Goal: Obtain resource: Download file/media

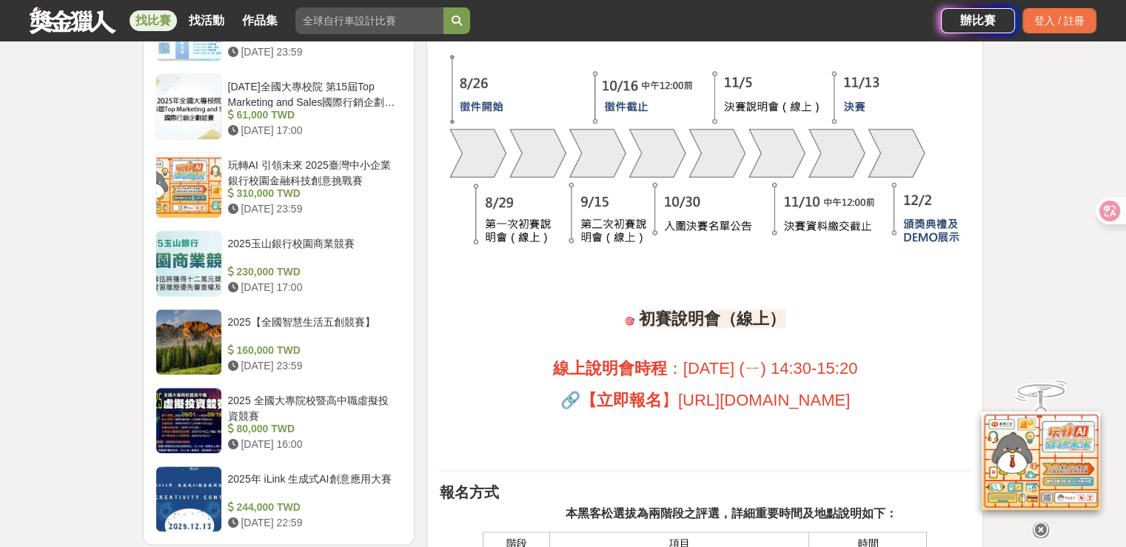
scroll to position [1851, 0]
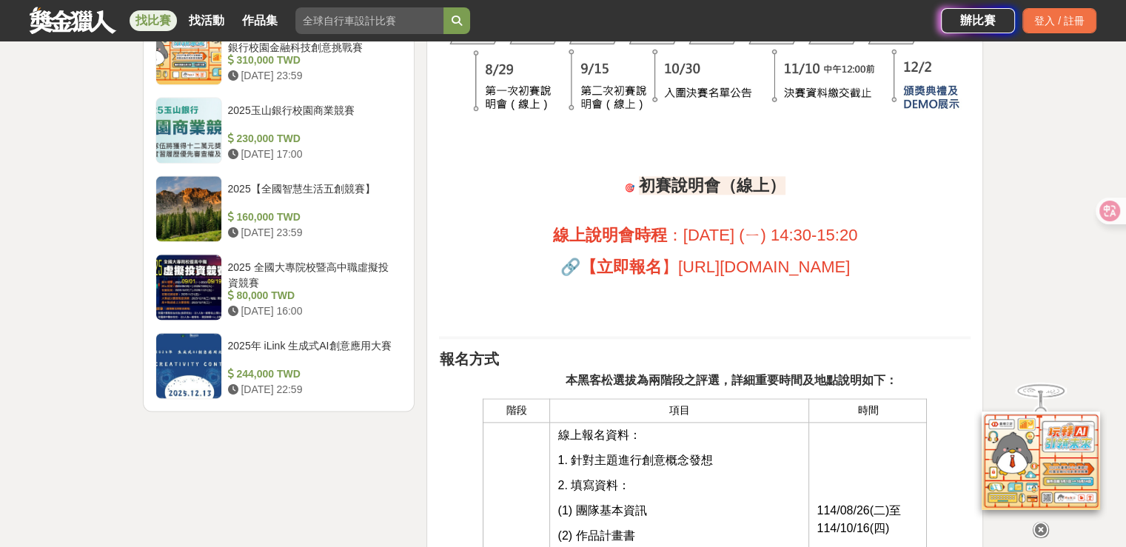
click at [678, 265] on span "[URL][DOMAIN_NAME]" at bounding box center [764, 267] width 172 height 19
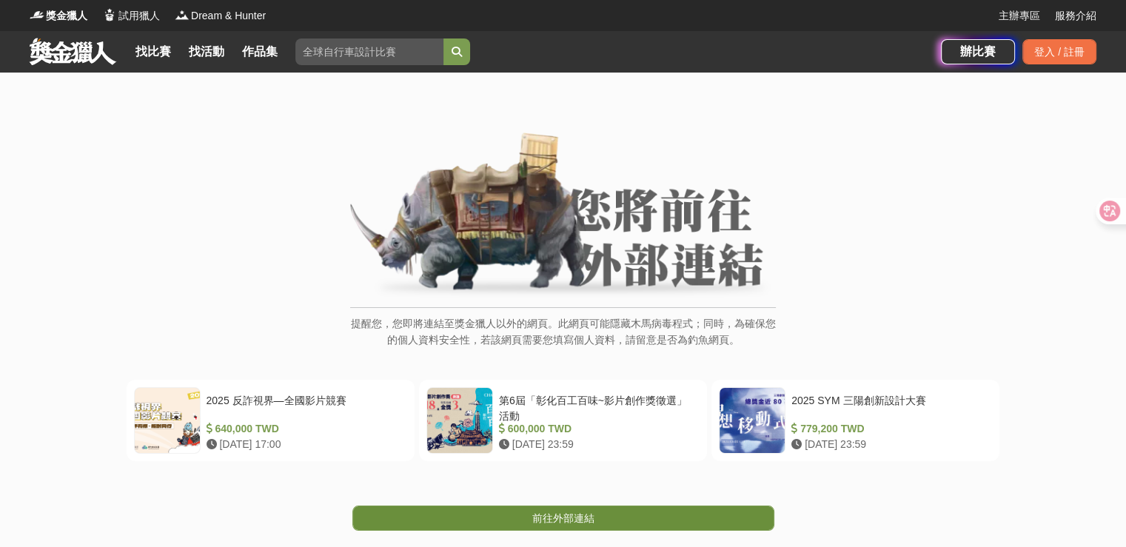
click at [568, 518] on span "前往外部連結" at bounding box center [563, 518] width 62 height 12
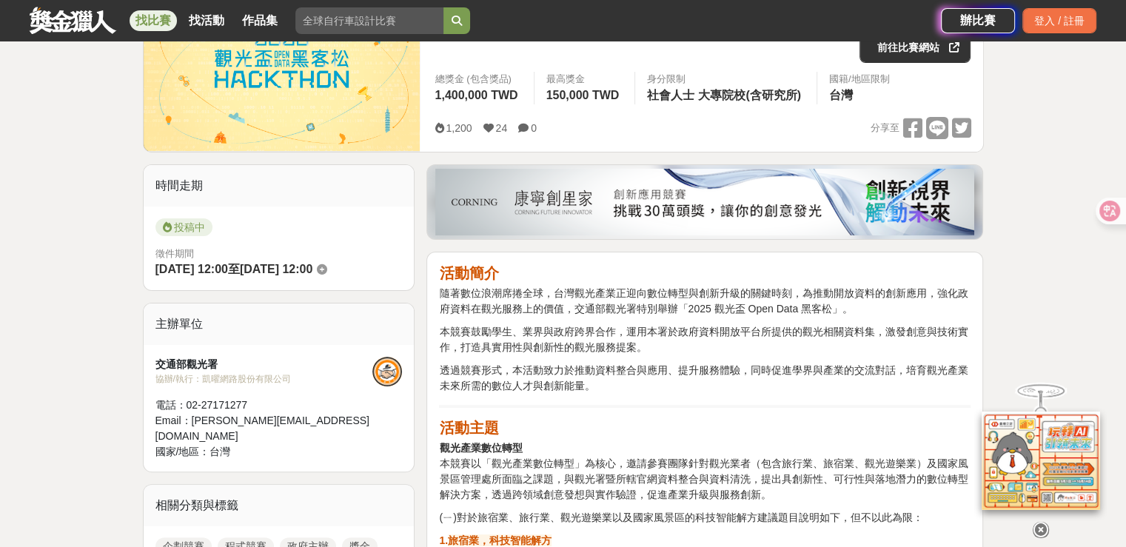
scroll to position [222, 0]
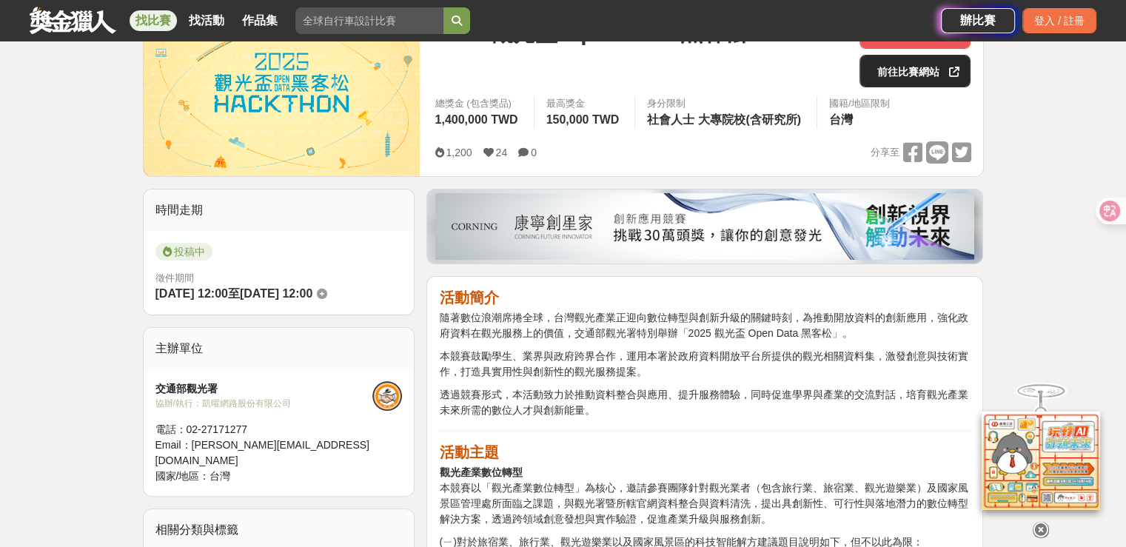
click at [878, 72] on link "前往比賽網站" at bounding box center [914, 71] width 111 height 33
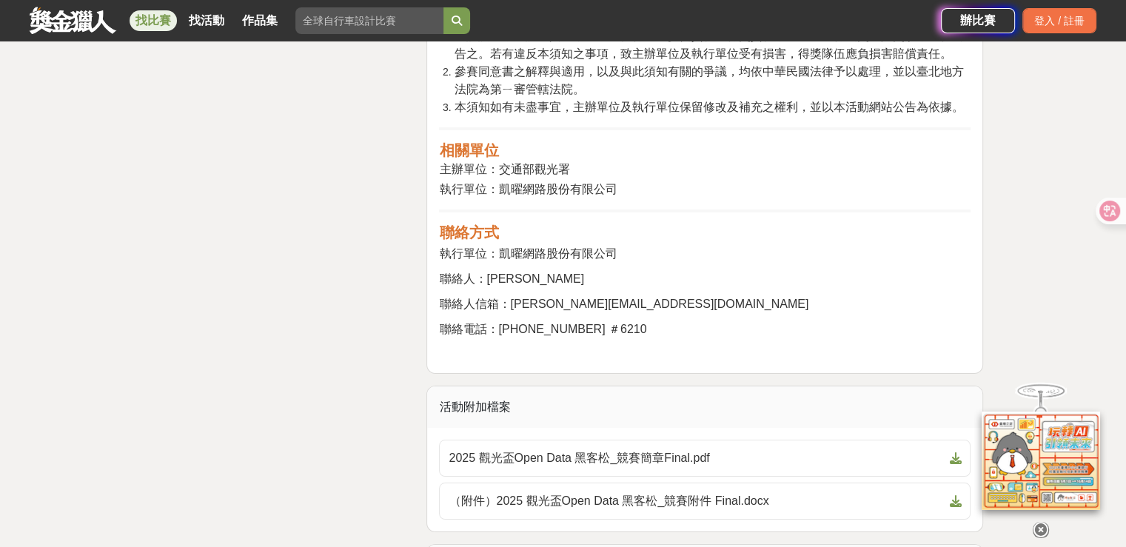
scroll to position [5552, 0]
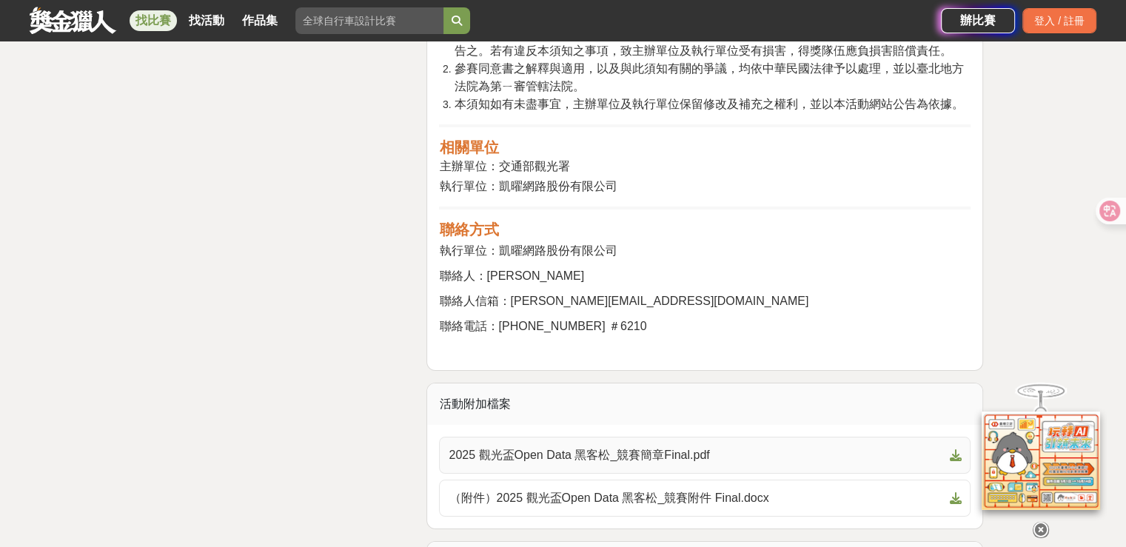
click at [705, 446] on span "2025 觀光盃Open Data 黑客松_競賽簡章Final.pdf" at bounding box center [696, 455] width 495 height 18
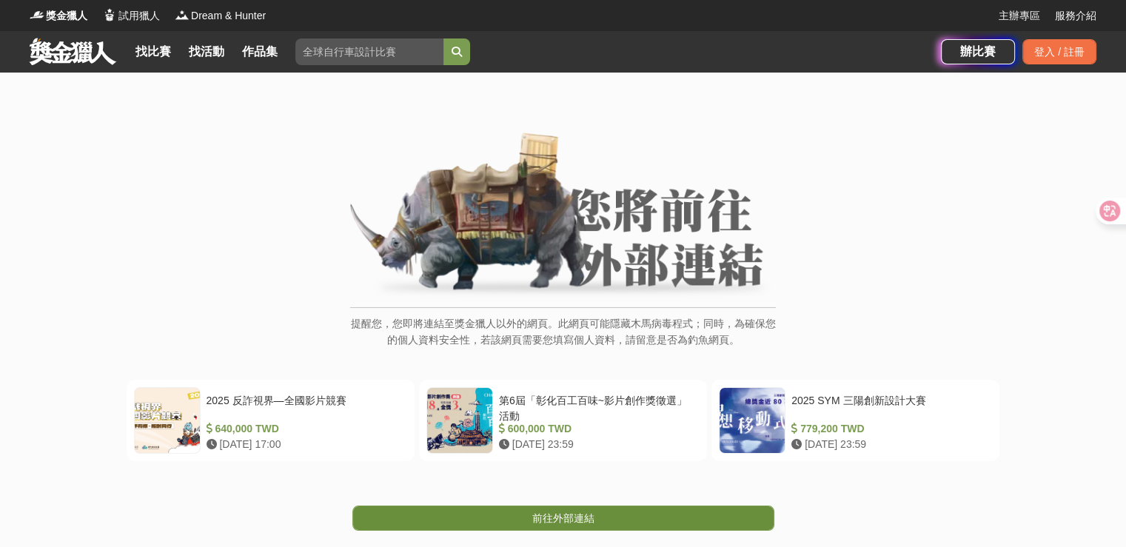
click at [501, 508] on link "前往外部連結" at bounding box center [563, 518] width 422 height 25
